Goal: Task Accomplishment & Management: Complete application form

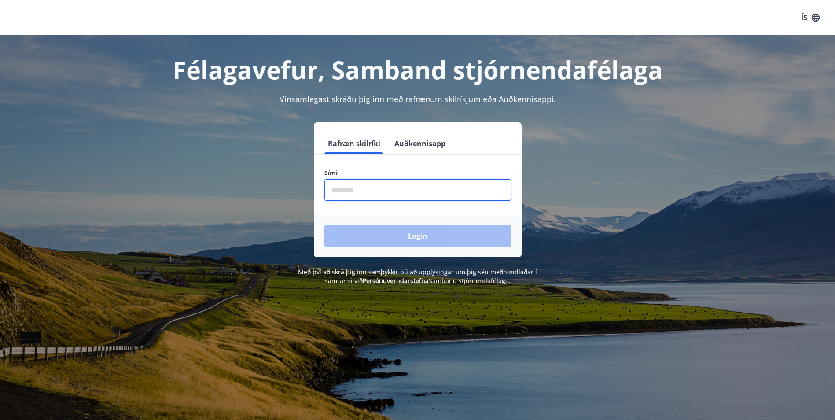
click at [384, 183] on input "phone" at bounding box center [417, 190] width 187 height 22
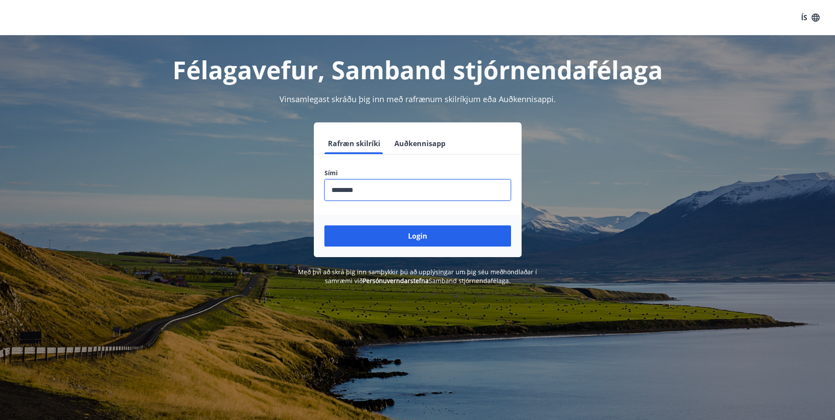
type input "********"
click at [324, 225] on button "Login" at bounding box center [417, 235] width 187 height 21
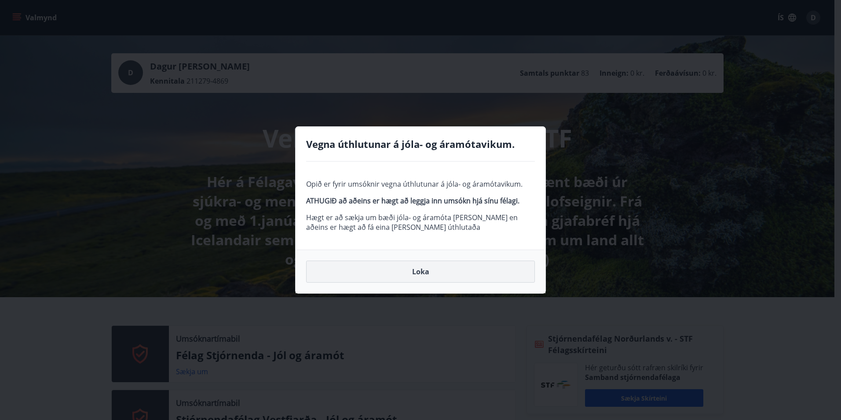
click at [430, 273] on button "Loka" at bounding box center [420, 271] width 229 height 22
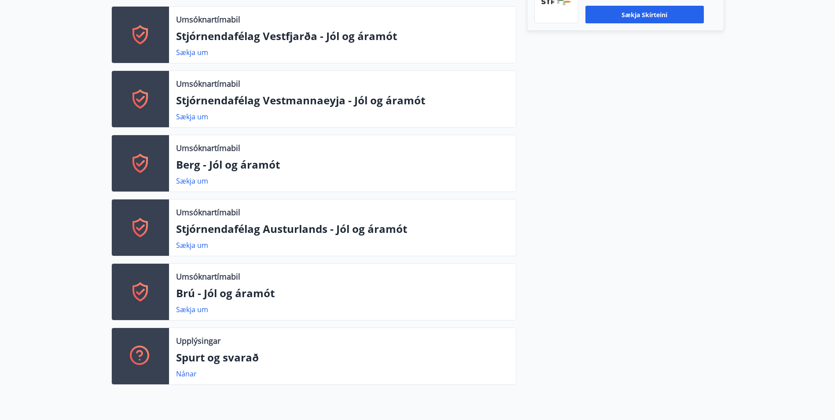
scroll to position [387, 0]
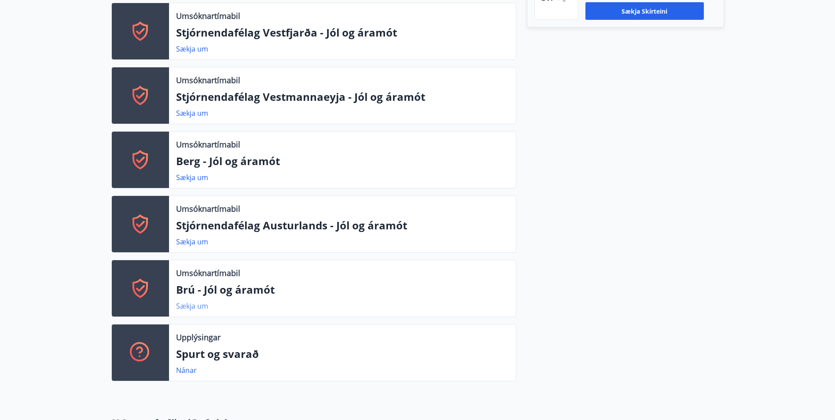
click at [196, 304] on link "Sækja um" at bounding box center [192, 306] width 32 height 10
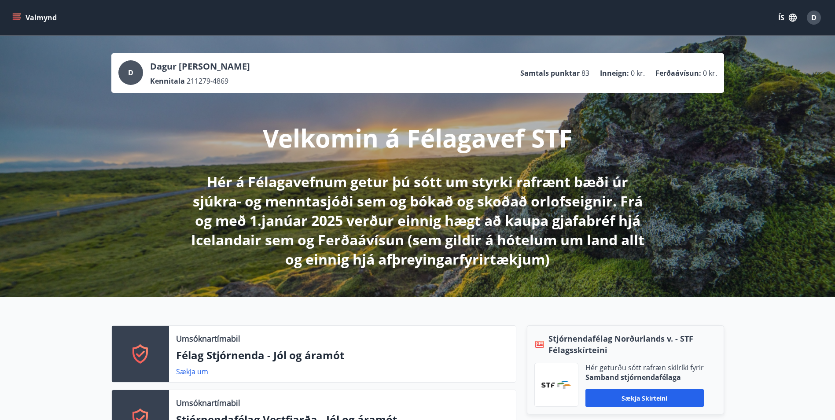
click at [12, 17] on button "Valmynd" at bounding box center [36, 18] width 50 height 16
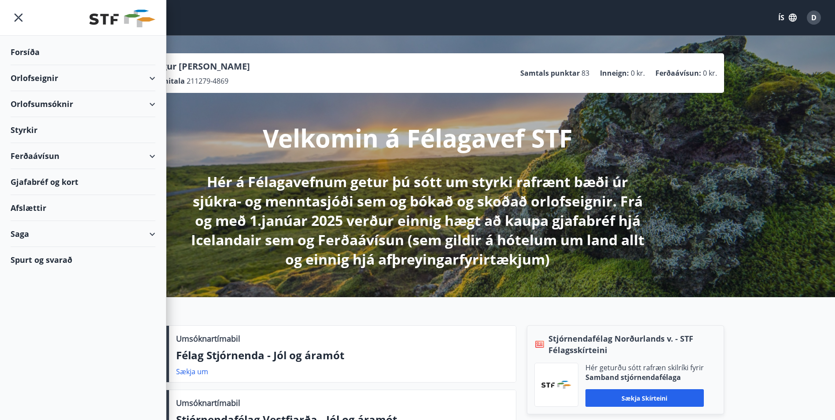
click at [137, 84] on div "Orlofseignir" at bounding box center [83, 78] width 145 height 26
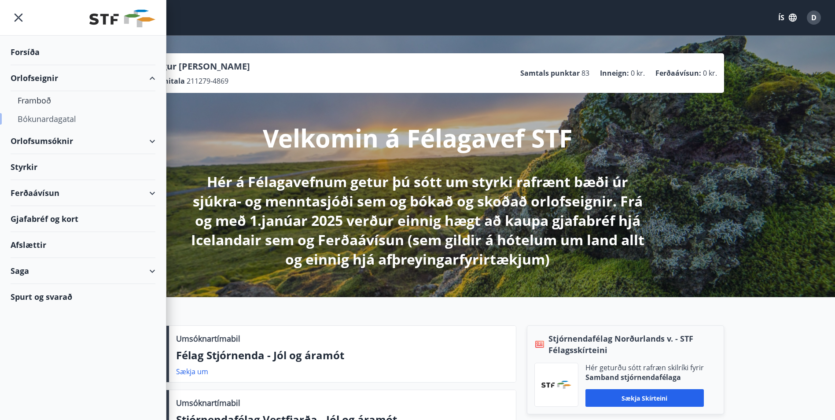
click at [64, 117] on div "Bókunardagatal" at bounding box center [83, 119] width 131 height 18
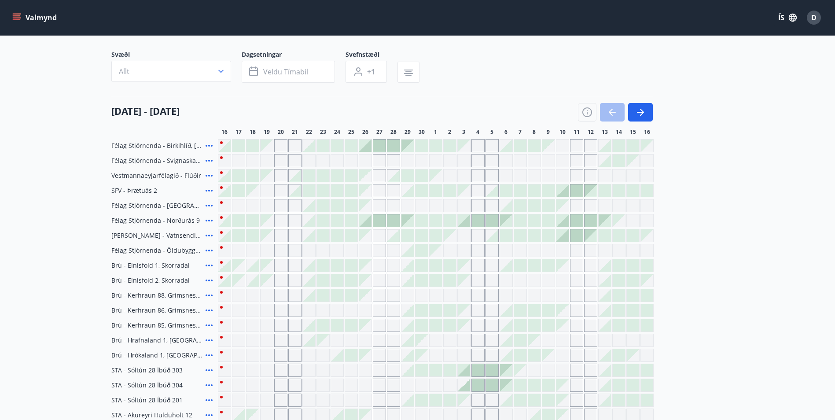
scroll to position [51, 0]
click at [646, 110] on button "button" at bounding box center [640, 114] width 25 height 18
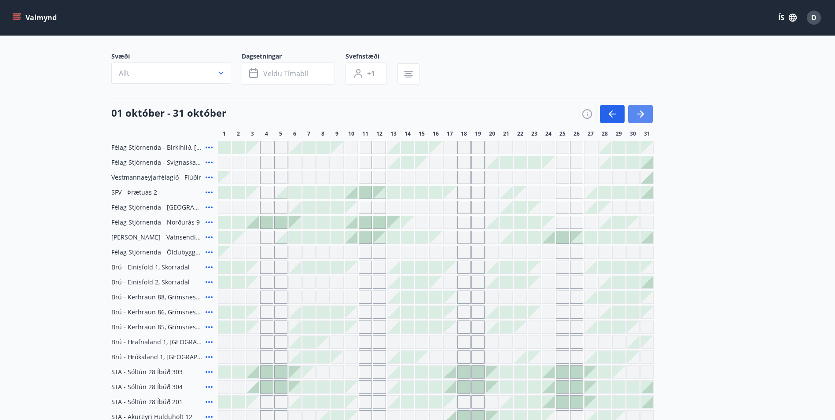
click at [642, 112] on icon "button" at bounding box center [642, 113] width 4 height 7
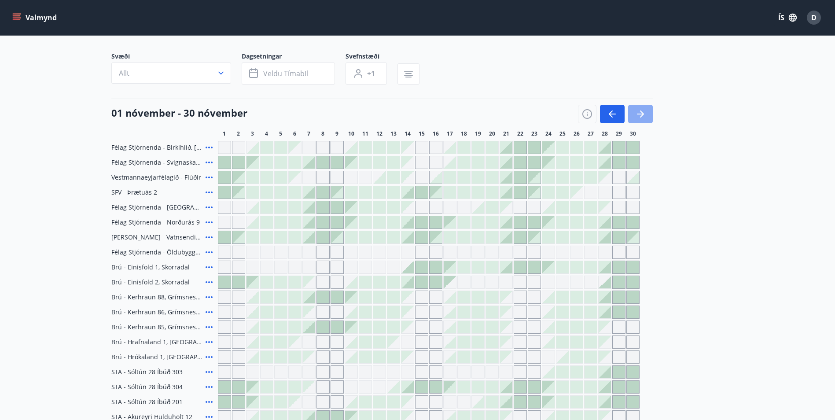
click at [642, 112] on icon "button" at bounding box center [642, 113] width 4 height 7
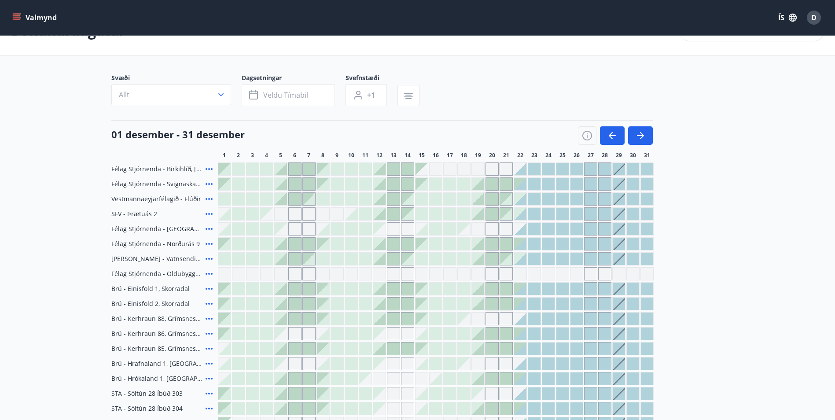
scroll to position [0, 0]
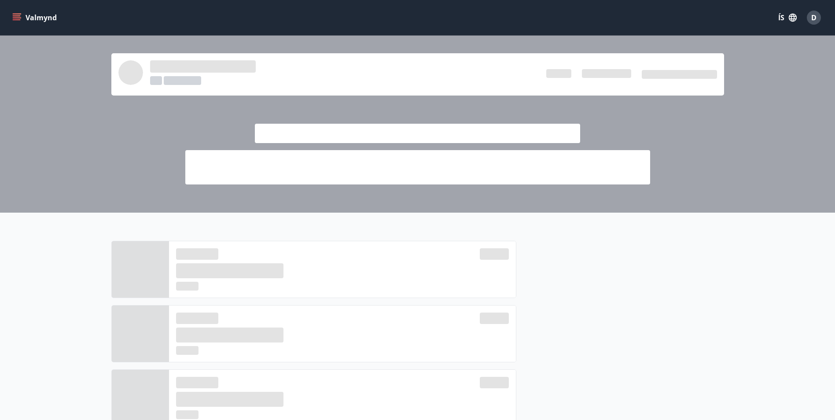
click at [21, 16] on button "Valmynd" at bounding box center [36, 18] width 50 height 16
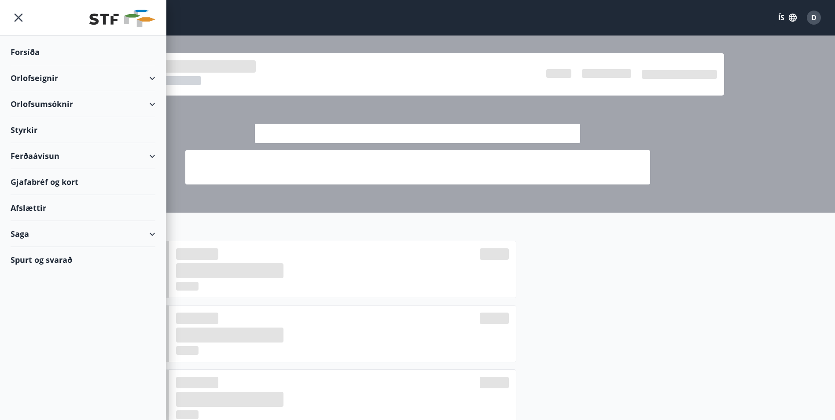
click at [27, 47] on div "Forsíða" at bounding box center [83, 52] width 145 height 26
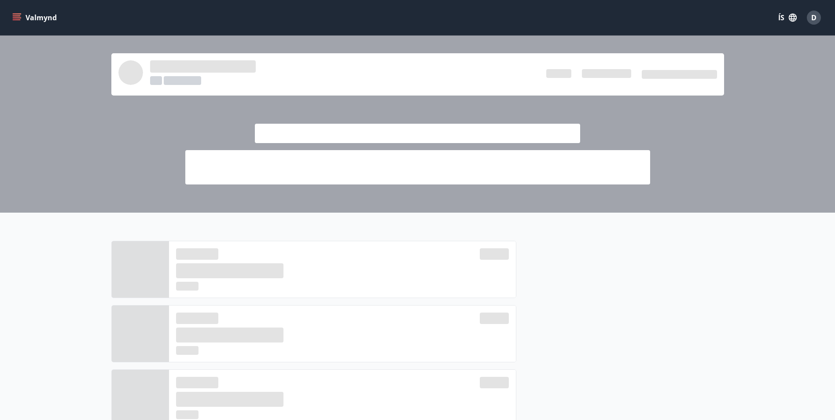
click at [13, 16] on icon "menu" at bounding box center [17, 15] width 8 height 1
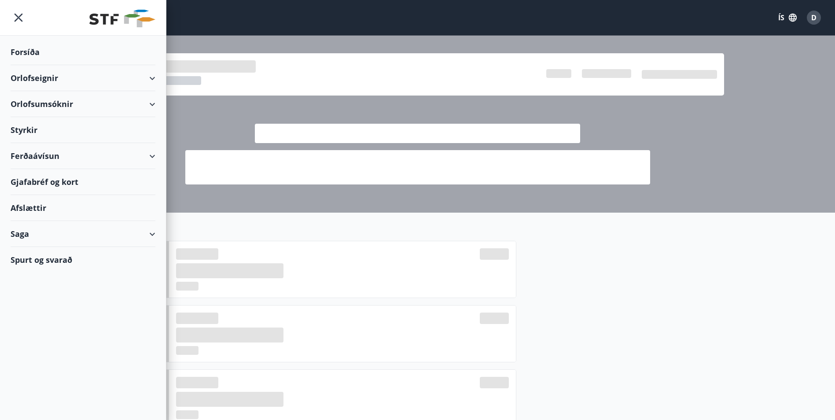
click at [152, 80] on div "Orlofseignir" at bounding box center [83, 78] width 145 height 26
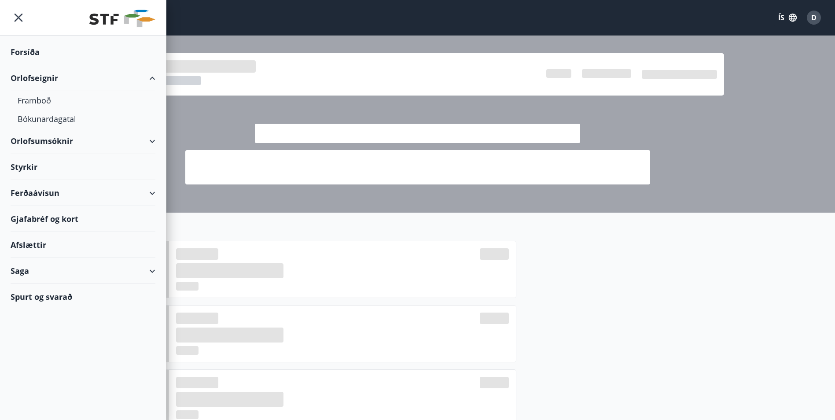
click at [152, 143] on div "Orlofsumsóknir" at bounding box center [83, 141] width 145 height 26
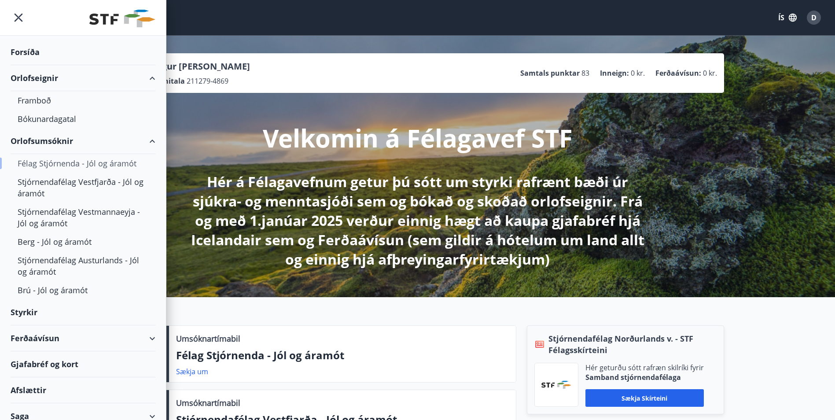
click at [112, 164] on div "Félag Stjórnenda - Jól og áramót" at bounding box center [83, 163] width 131 height 18
